Goal: Task Accomplishment & Management: Use online tool/utility

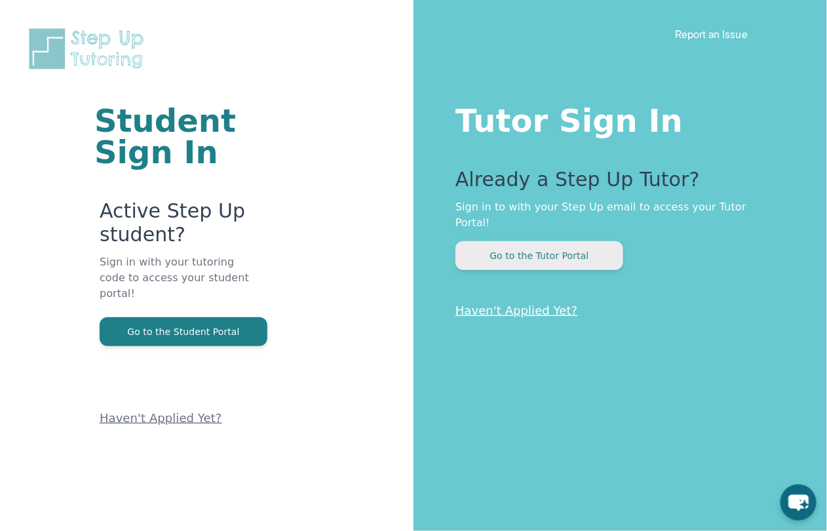
click at [554, 241] on button "Go to the Tutor Portal" at bounding box center [540, 255] width 168 height 29
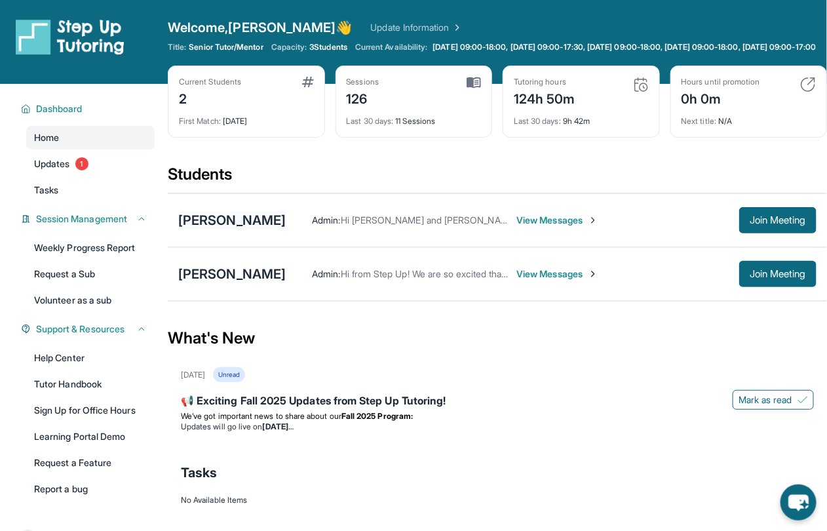
click at [253, 229] on div "[PERSON_NAME]" at bounding box center [232, 220] width 108 height 18
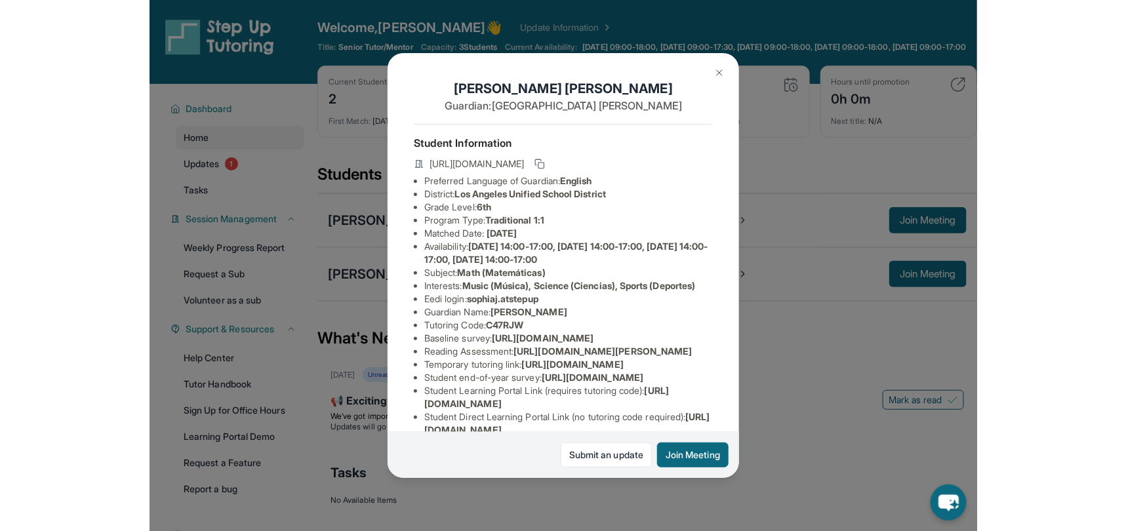
scroll to position [51, 0]
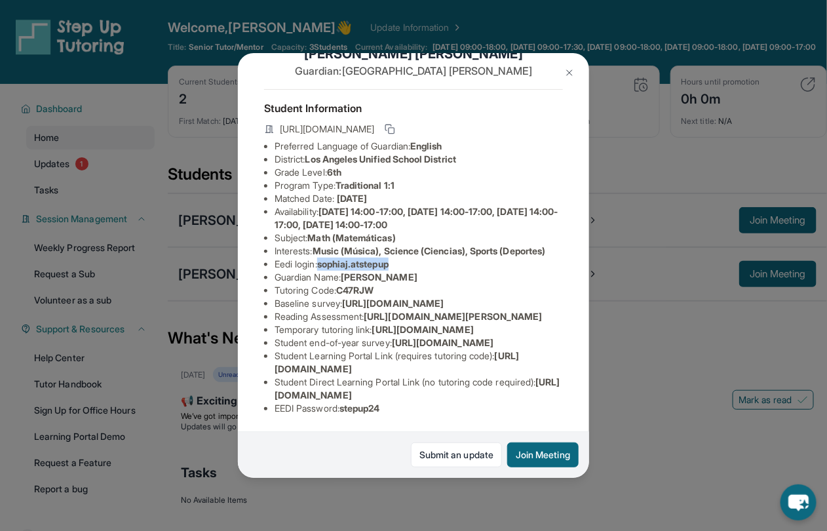
drag, startPoint x: 402, startPoint y: 259, endPoint x: 325, endPoint y: 262, distance: 77.4
click at [325, 262] on li "Eedi login : sophiaj.atstepup" at bounding box center [419, 264] width 288 height 13
copy span "sophiaj.atstepup"
click at [653, 348] on div "[PERSON_NAME] Guardian: [PERSON_NAME] Student Information [URL][DOMAIN_NAME] Pr…" at bounding box center [413, 265] width 827 height 531
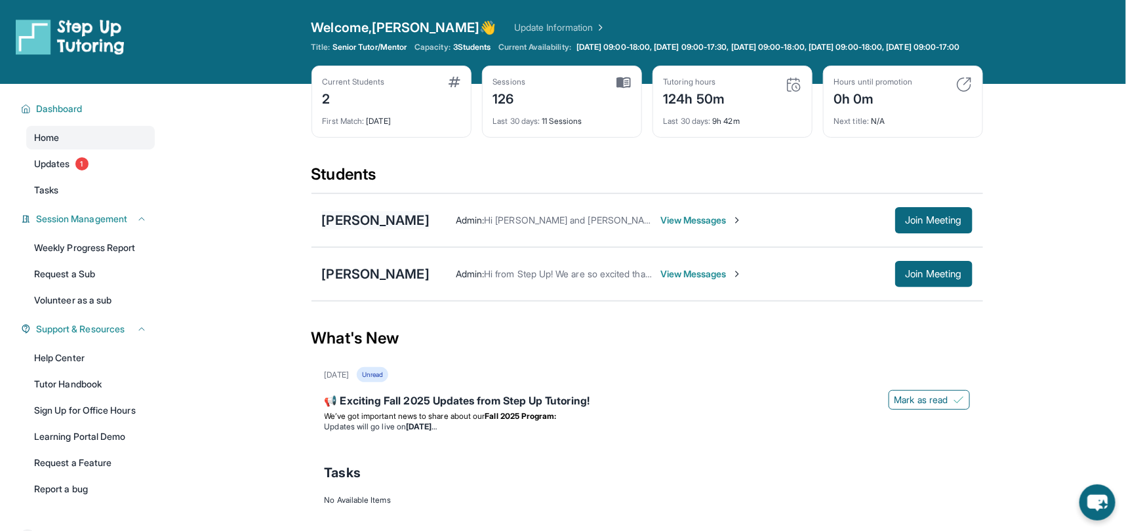
click at [398, 229] on div "[PERSON_NAME]" at bounding box center [376, 220] width 108 height 18
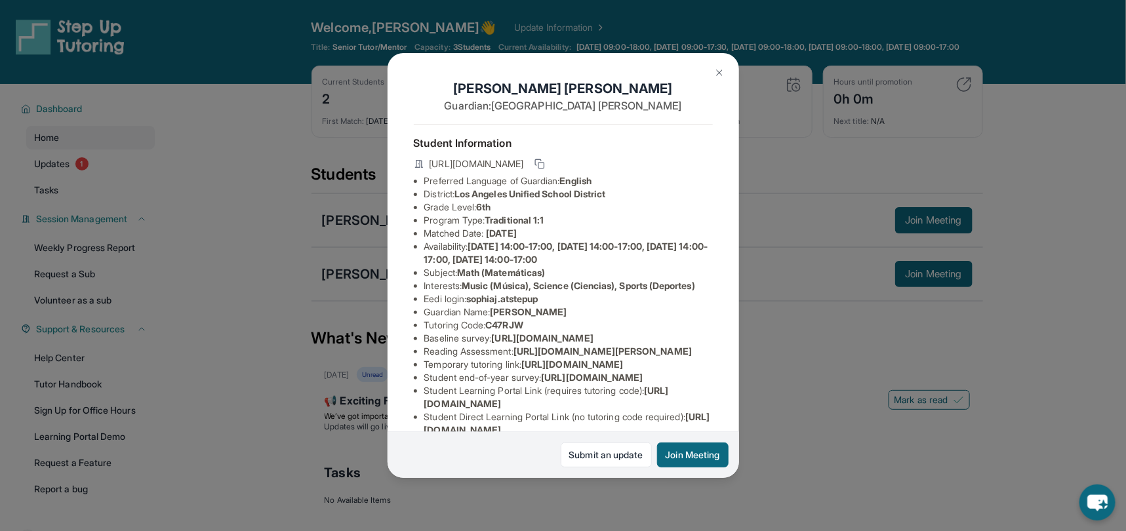
click at [722, 73] on img at bounding box center [719, 73] width 10 height 10
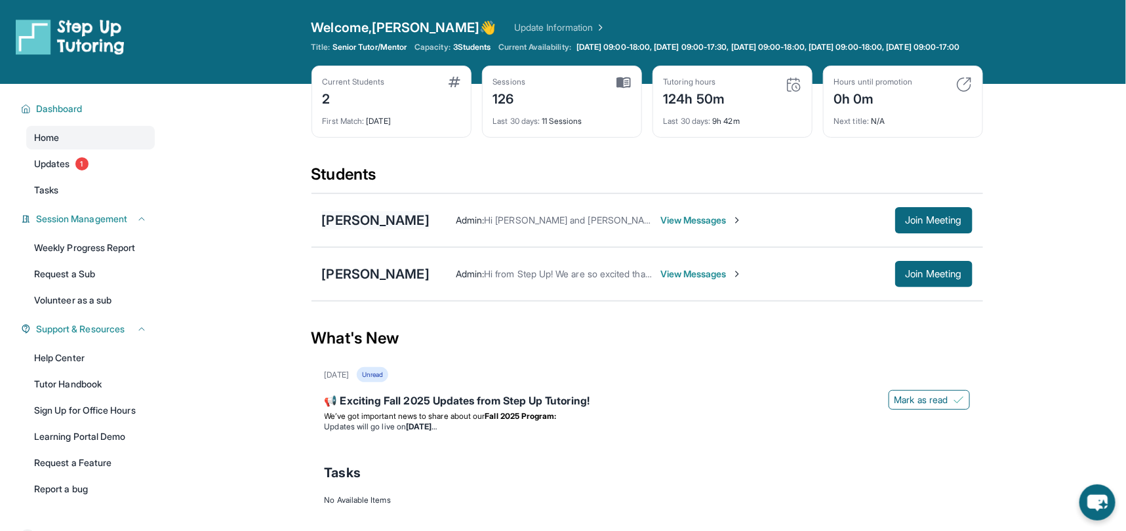
click at [389, 229] on div "[PERSON_NAME]" at bounding box center [376, 220] width 108 height 18
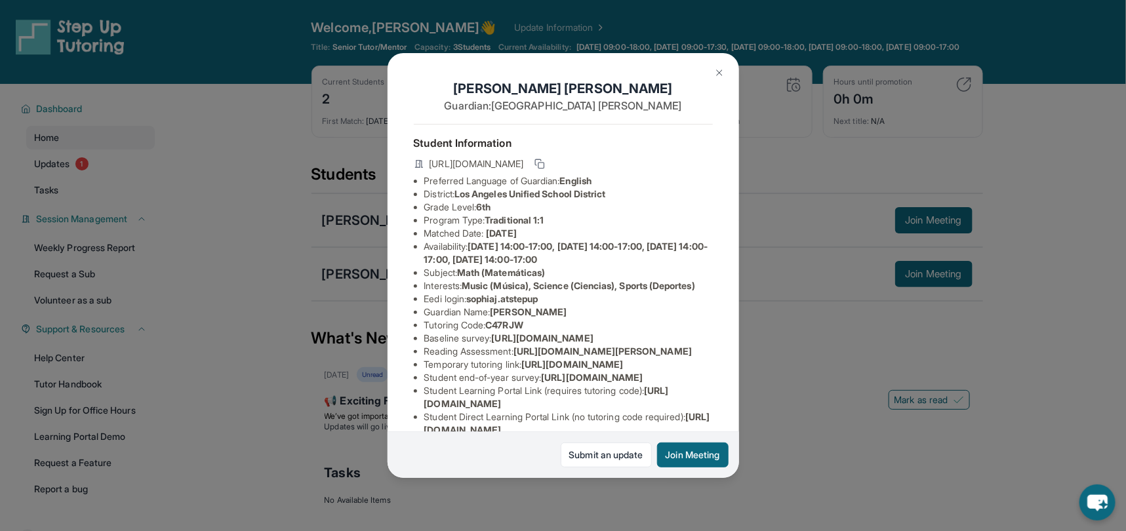
scroll to position [165, 0]
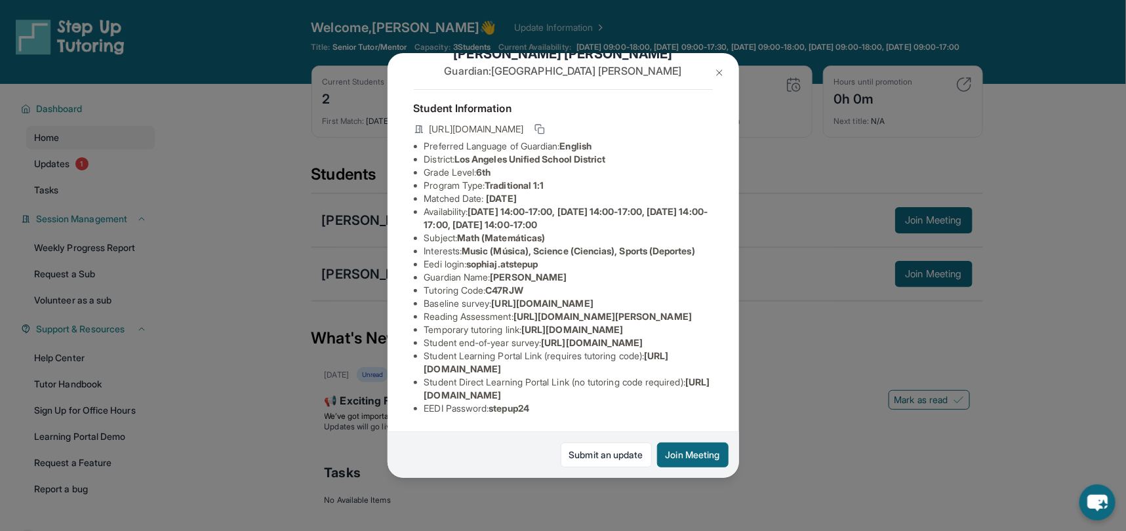
click at [295, 361] on div "[PERSON_NAME] Guardian: [PERSON_NAME] Student Information [URL][DOMAIN_NAME] Pr…" at bounding box center [563, 265] width 1126 height 531
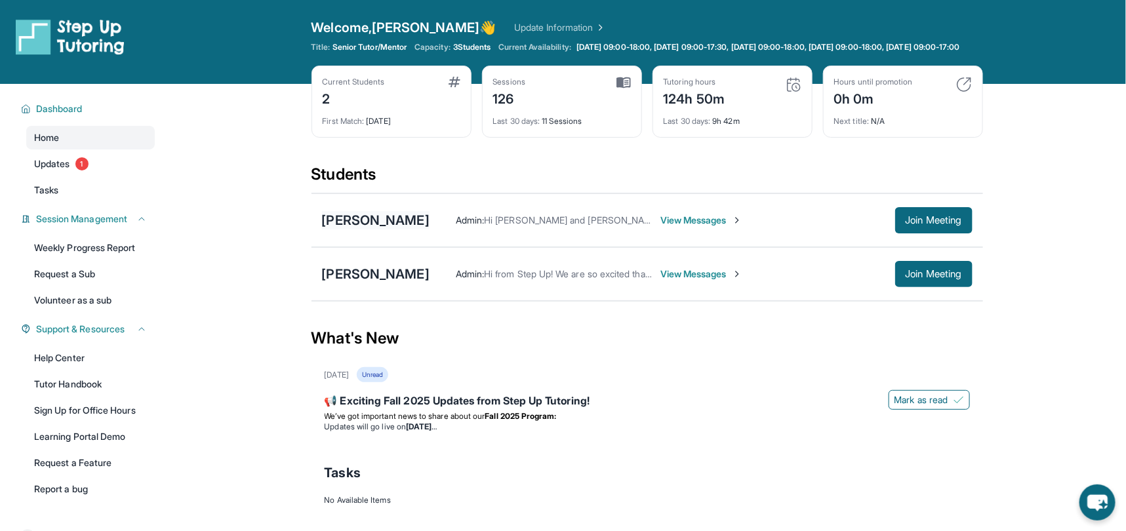
click at [368, 229] on div "[PERSON_NAME]" at bounding box center [376, 220] width 108 height 18
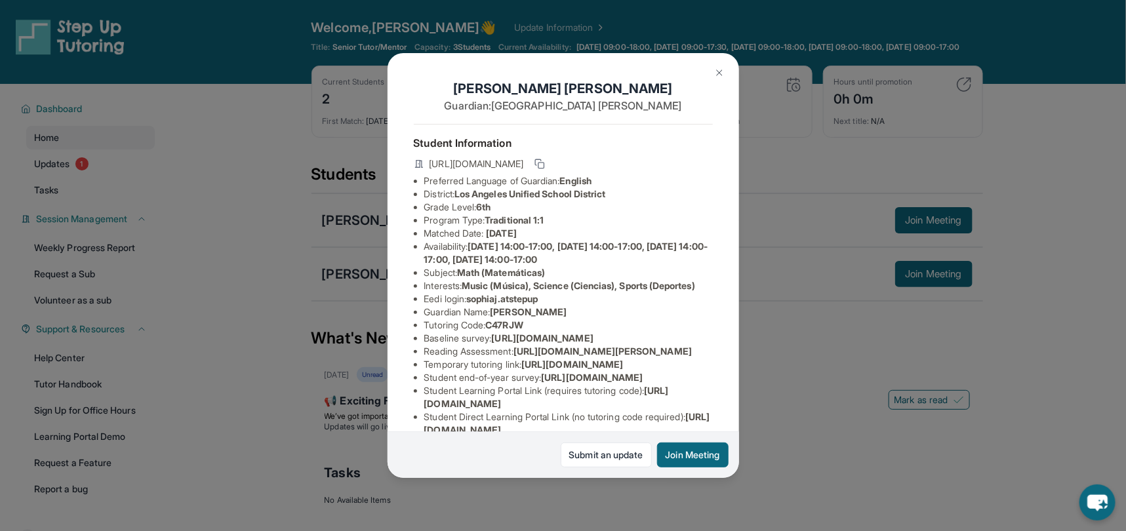
click at [719, 69] on img at bounding box center [719, 73] width 10 height 10
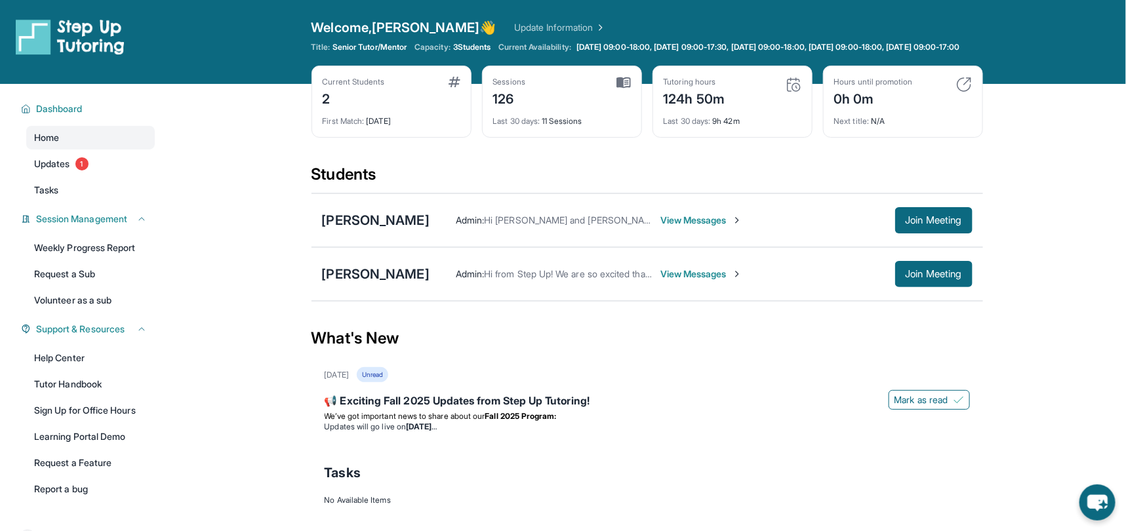
click at [734, 376] on div "[DATE] Unread" at bounding box center [647, 374] width 645 height 15
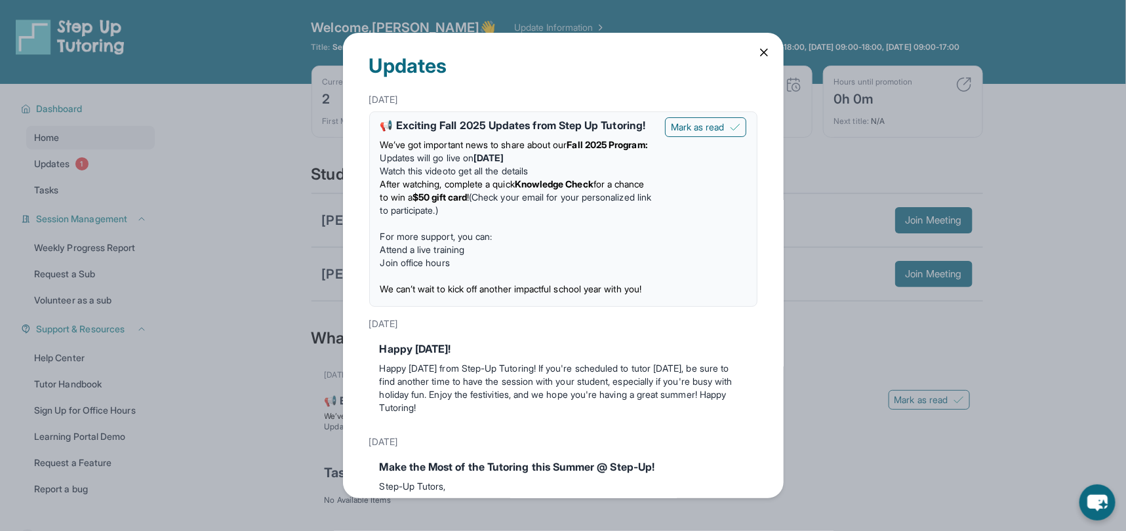
click at [776, 49] on div "Updates [DATE] 📢 Exciting Fall 2025 Updates from Step Up Tutoring! We’ve got im…" at bounding box center [563, 265] width 441 height 465
click at [766, 49] on icon at bounding box center [763, 52] width 13 height 13
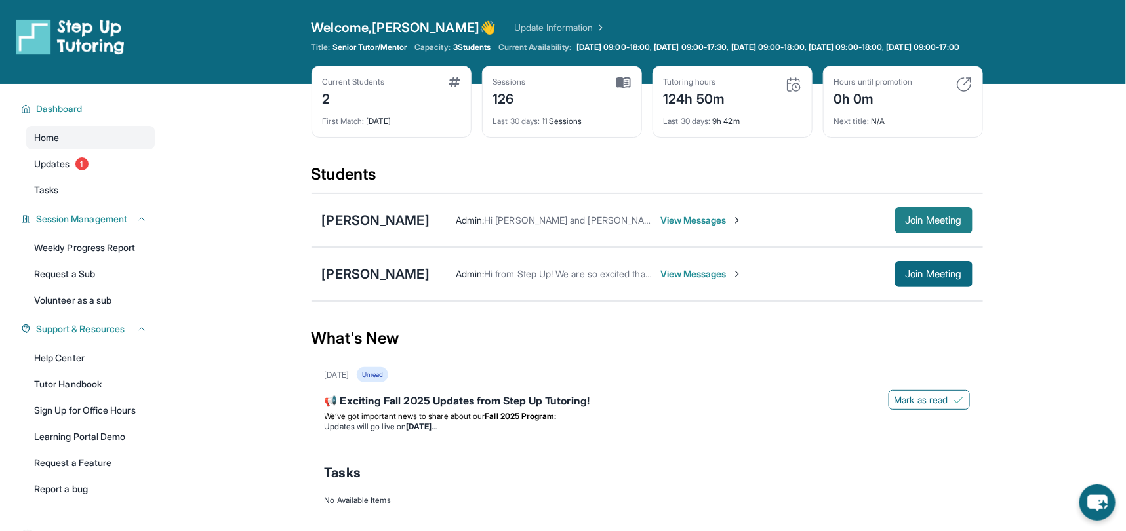
click at [827, 220] on button "Join Meeting" at bounding box center [933, 220] width 77 height 26
